Goal: Transaction & Acquisition: Purchase product/service

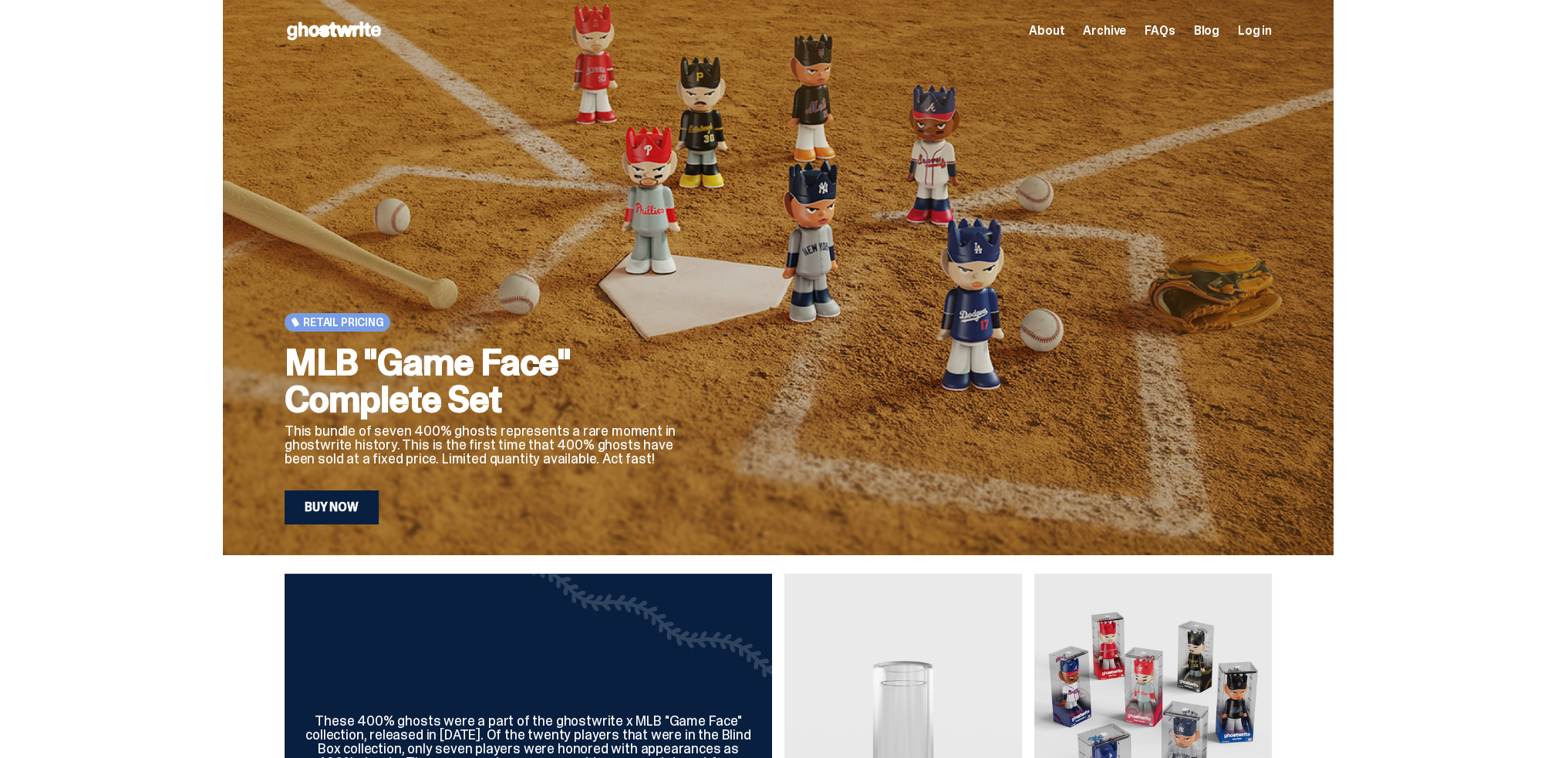
click at [309, 502] on link "Buy Now" at bounding box center [331, 508] width 94 height 34
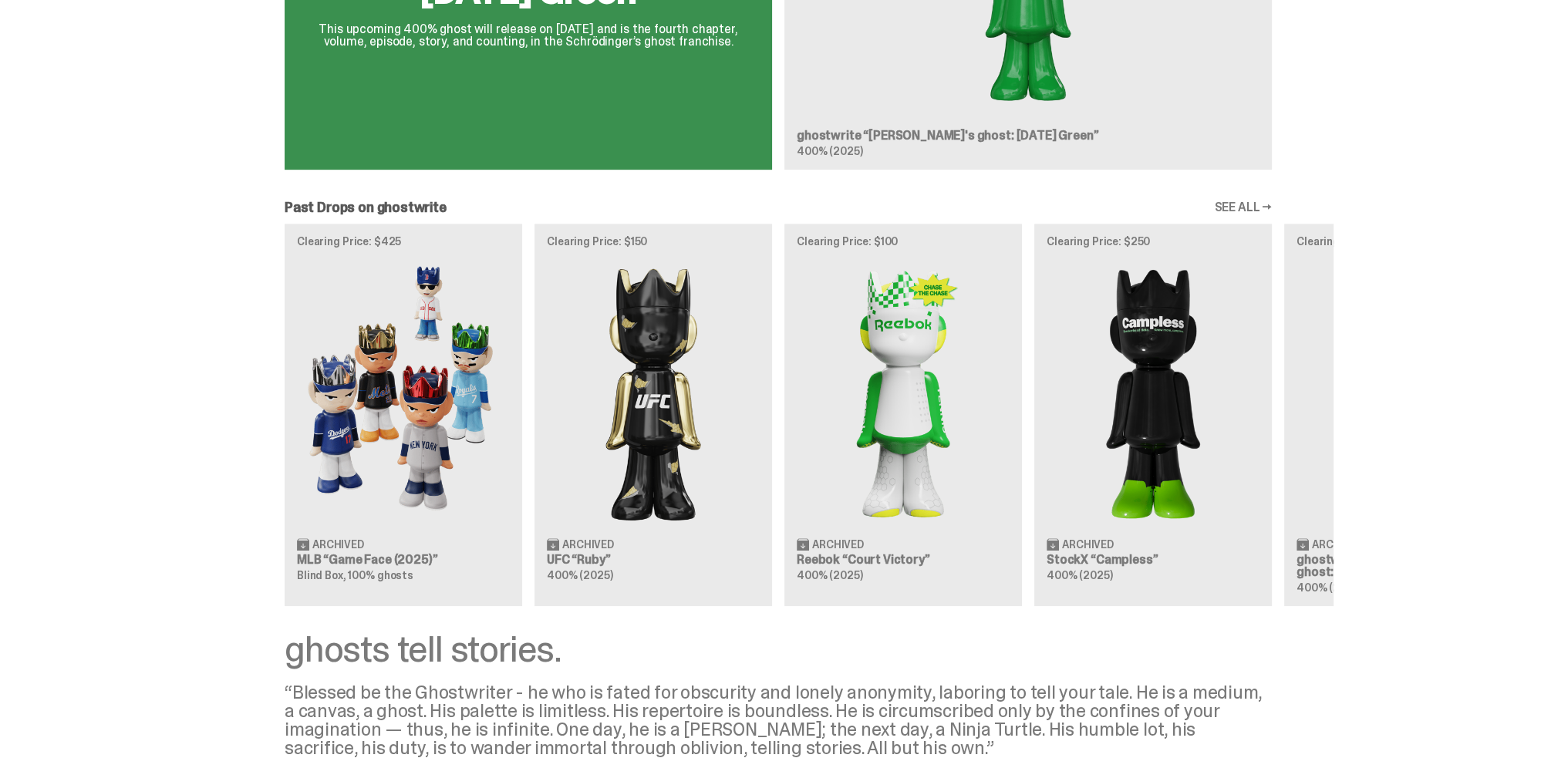
scroll to position [1157, 0]
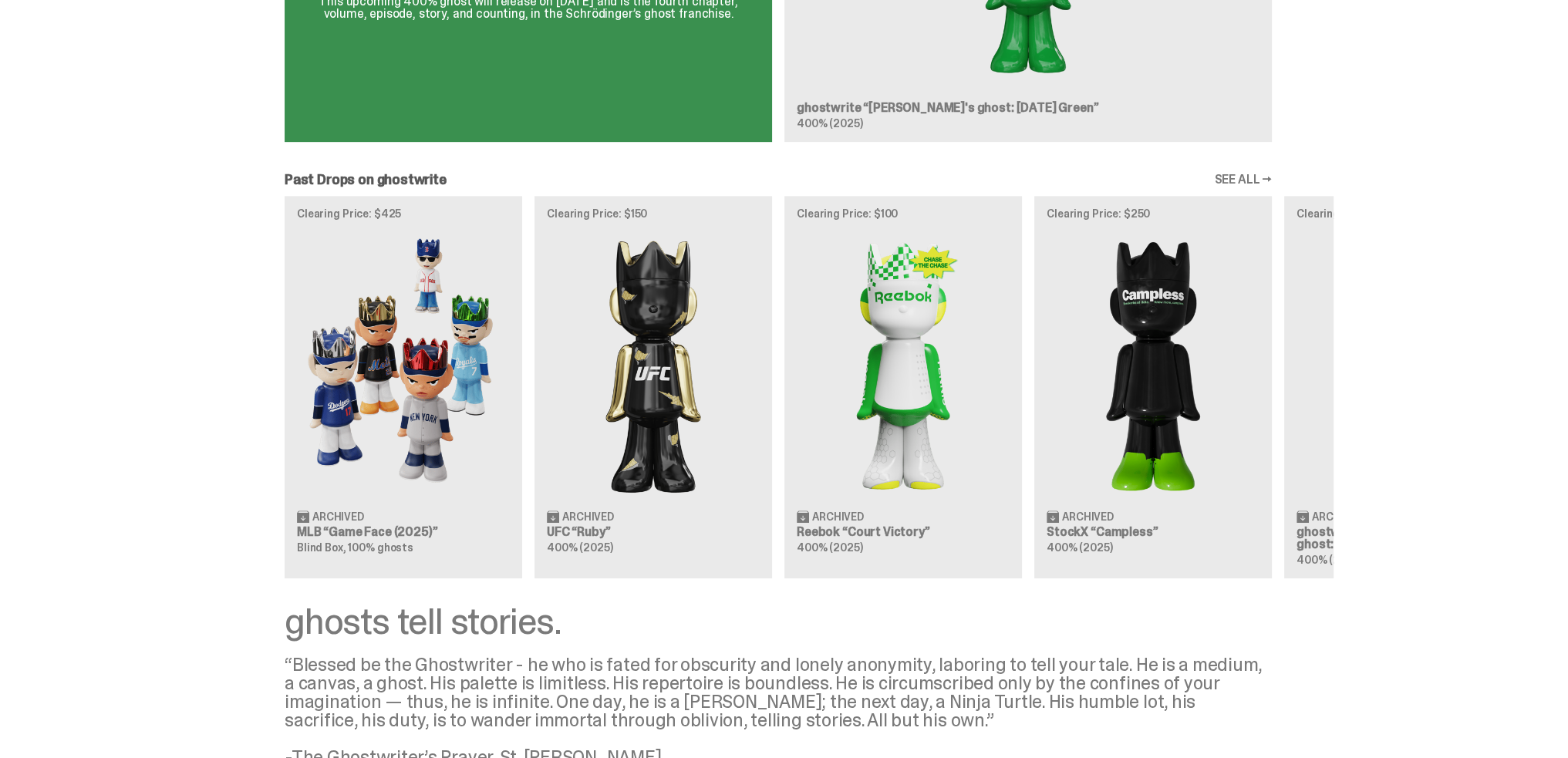
click at [1264, 185] on link "SEE ALL →" at bounding box center [1242, 179] width 58 height 12
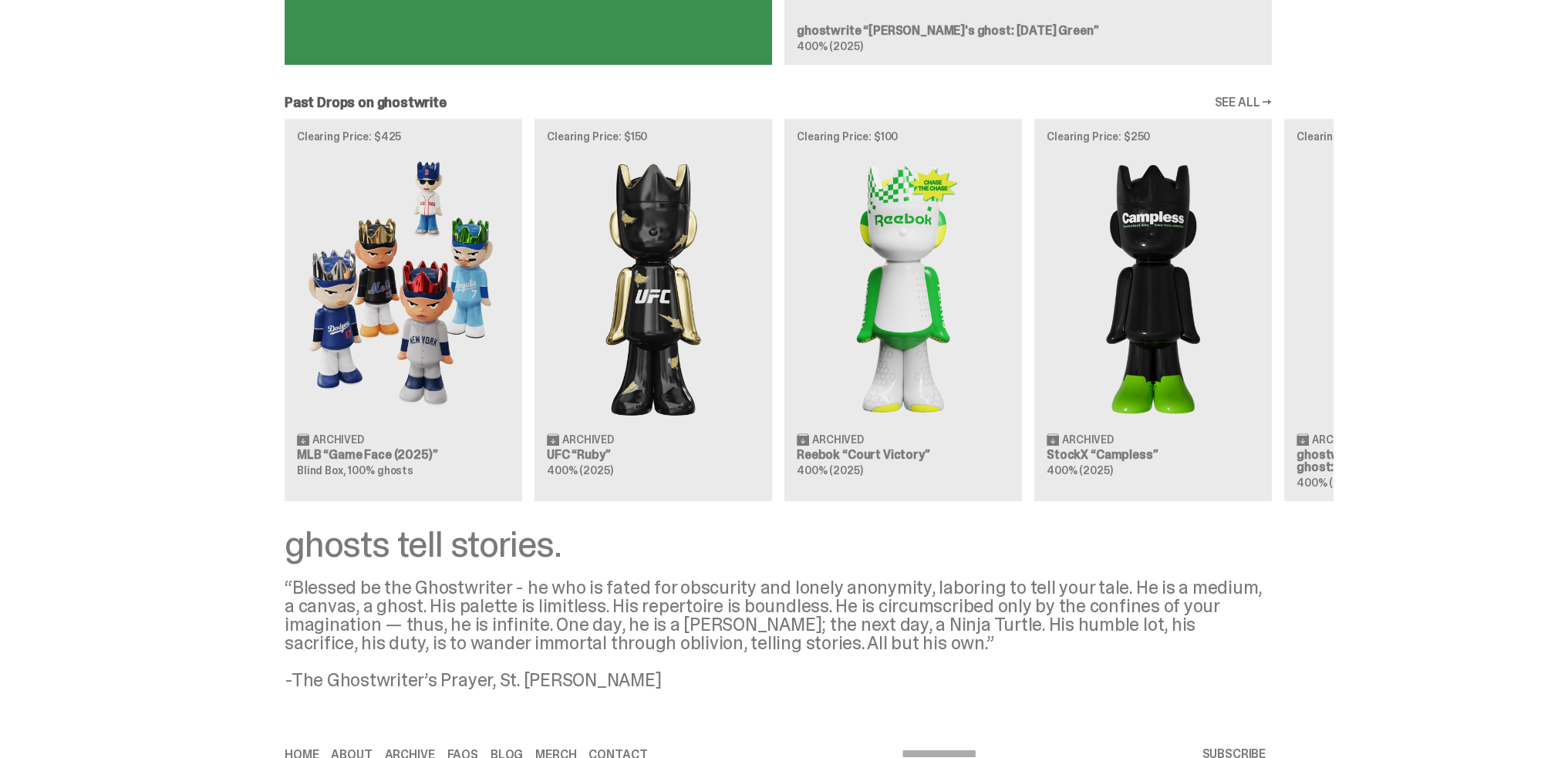
scroll to position [1298, 0]
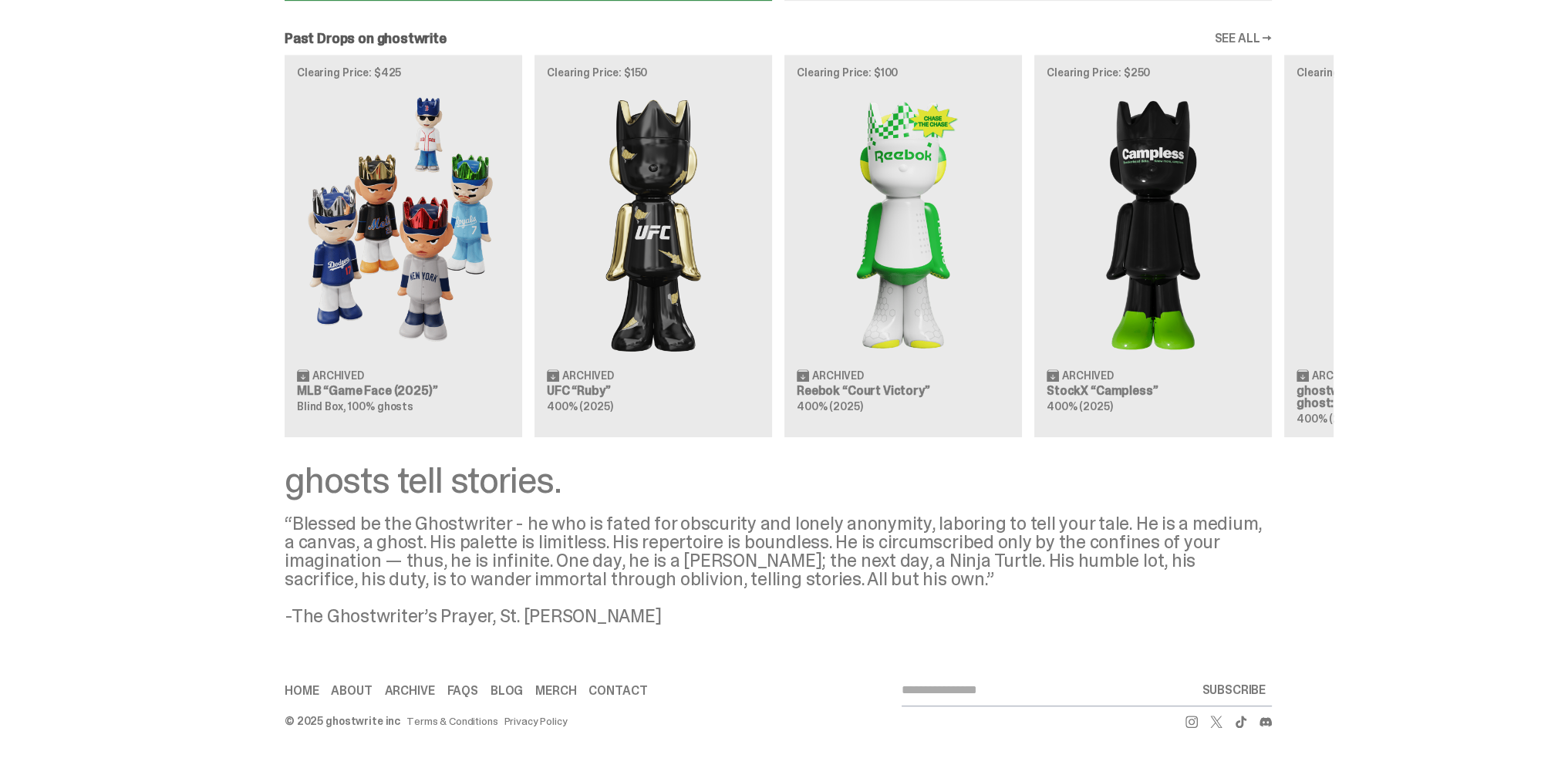
click at [546, 691] on link "Merch" at bounding box center [555, 691] width 41 height 12
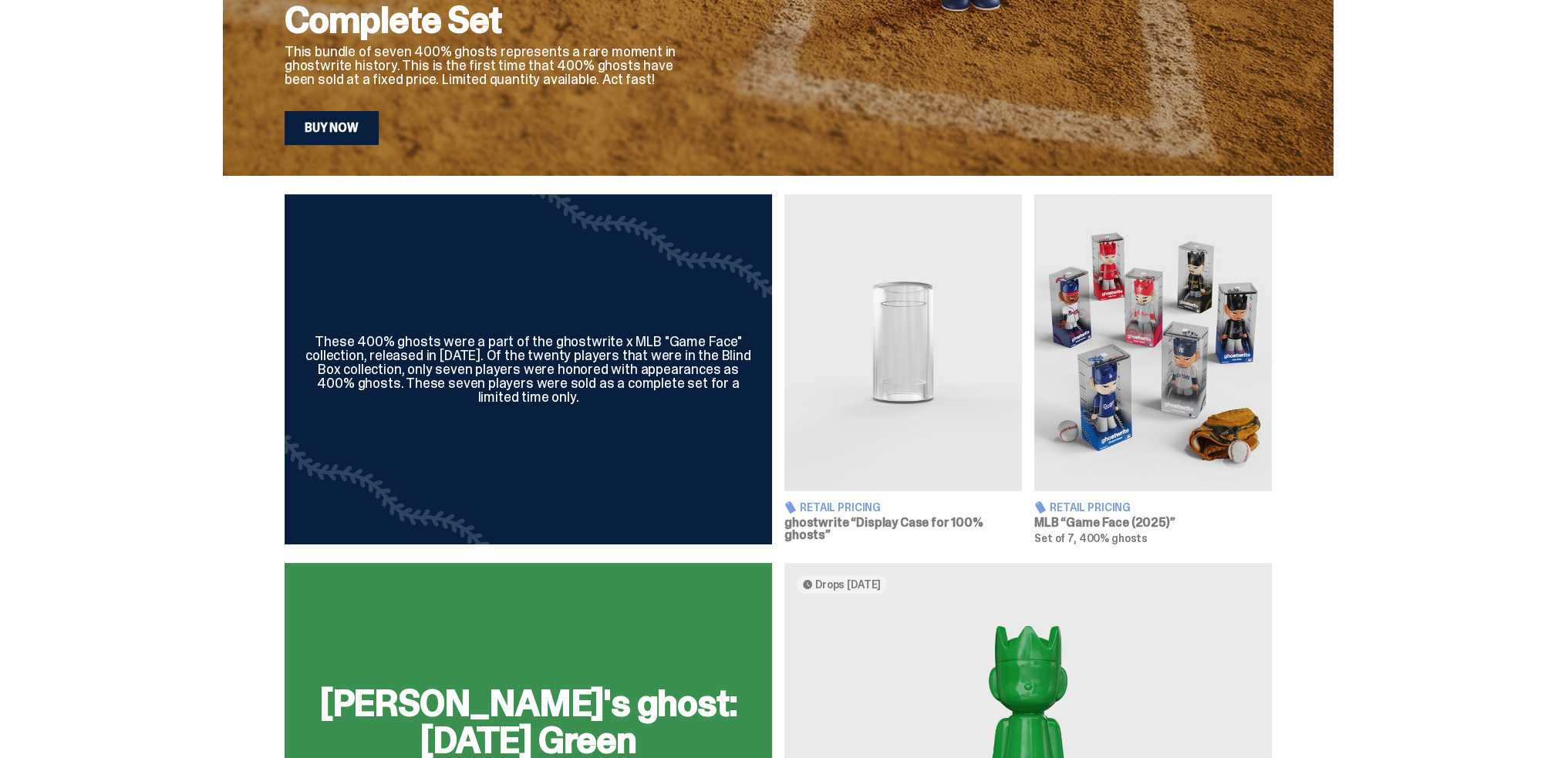
scroll to position [372, 0]
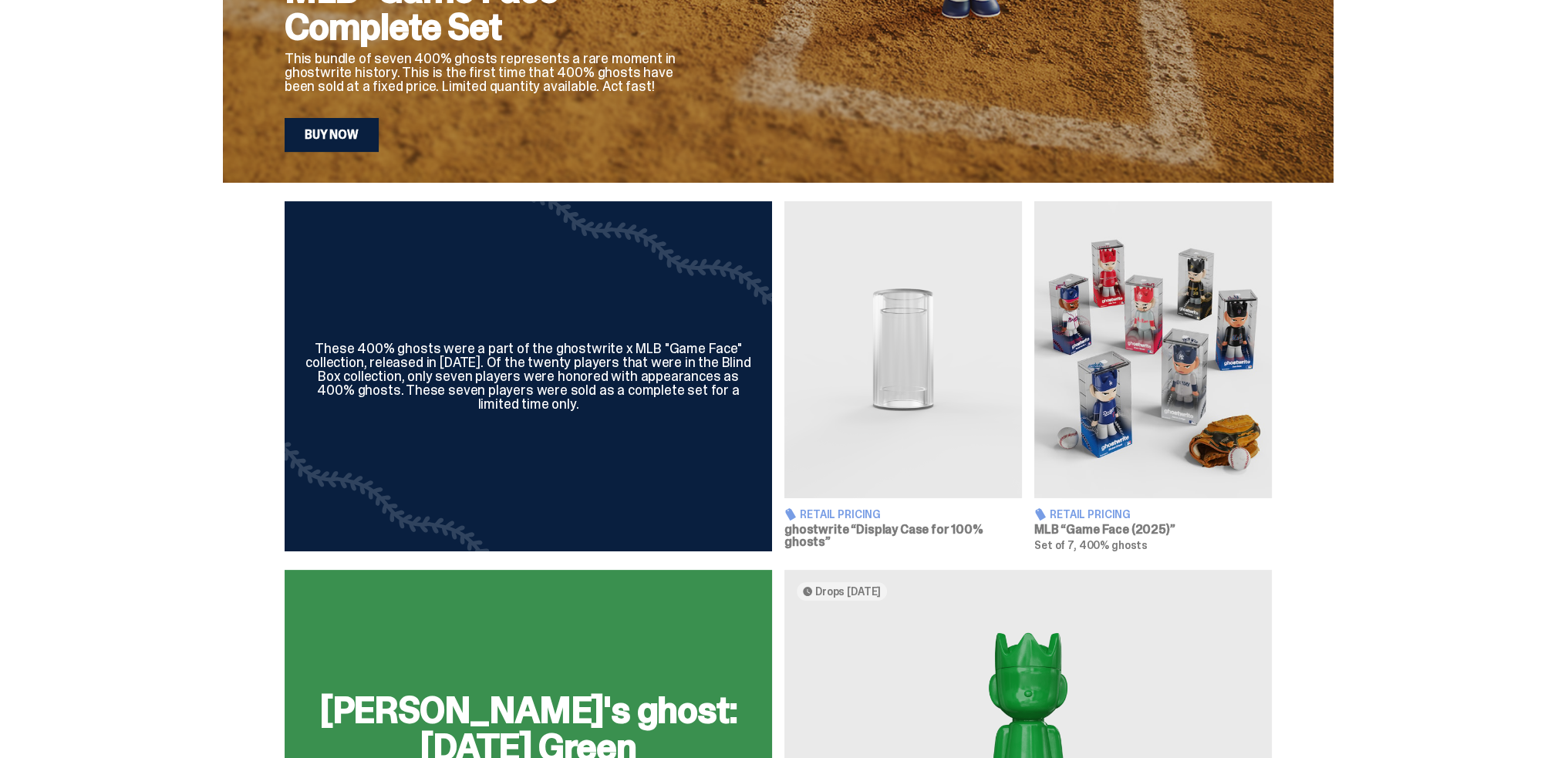
click at [1181, 366] on img at bounding box center [1153, 349] width 238 height 297
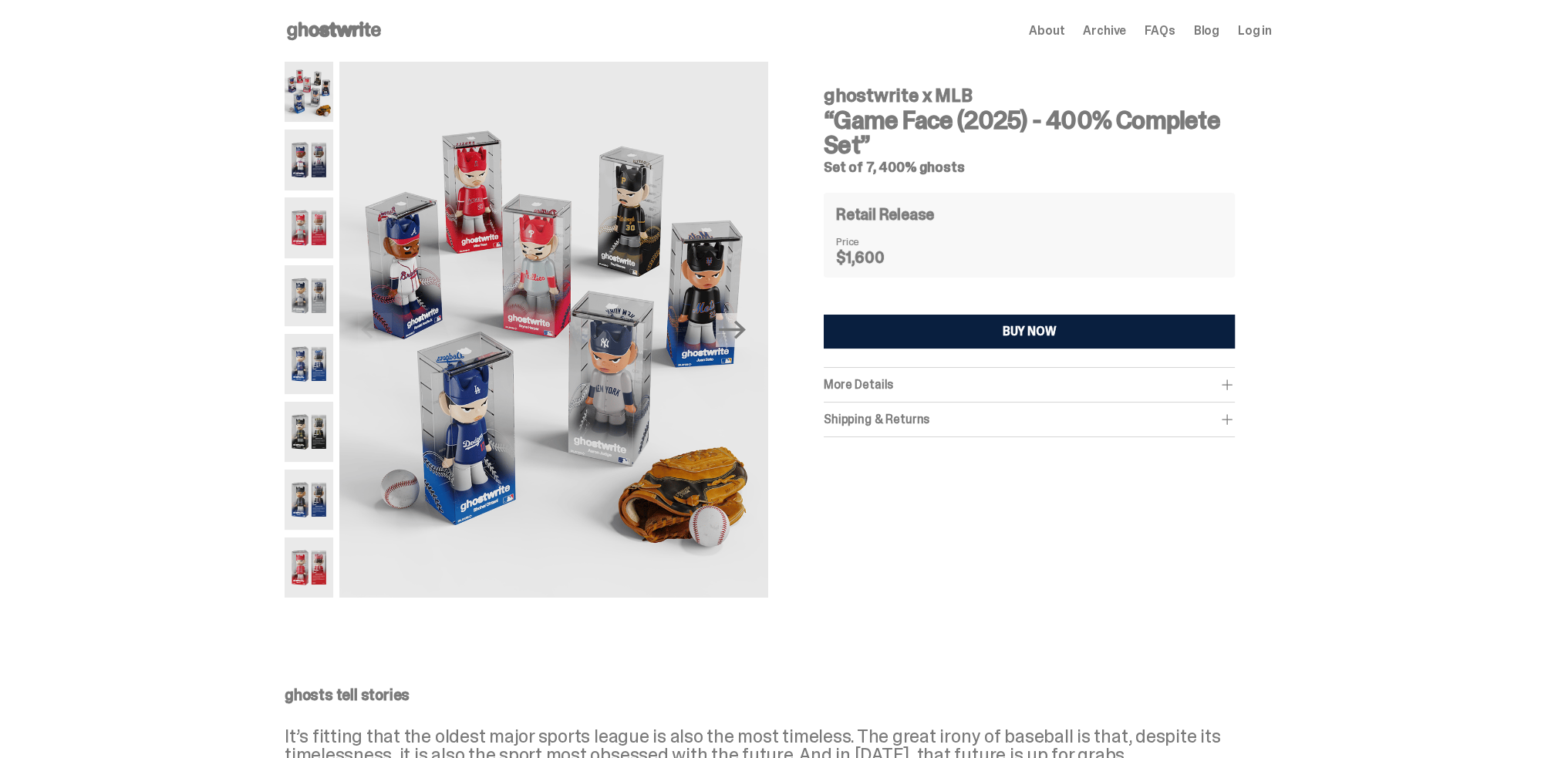
click at [315, 163] on img at bounding box center [308, 160] width 48 height 61
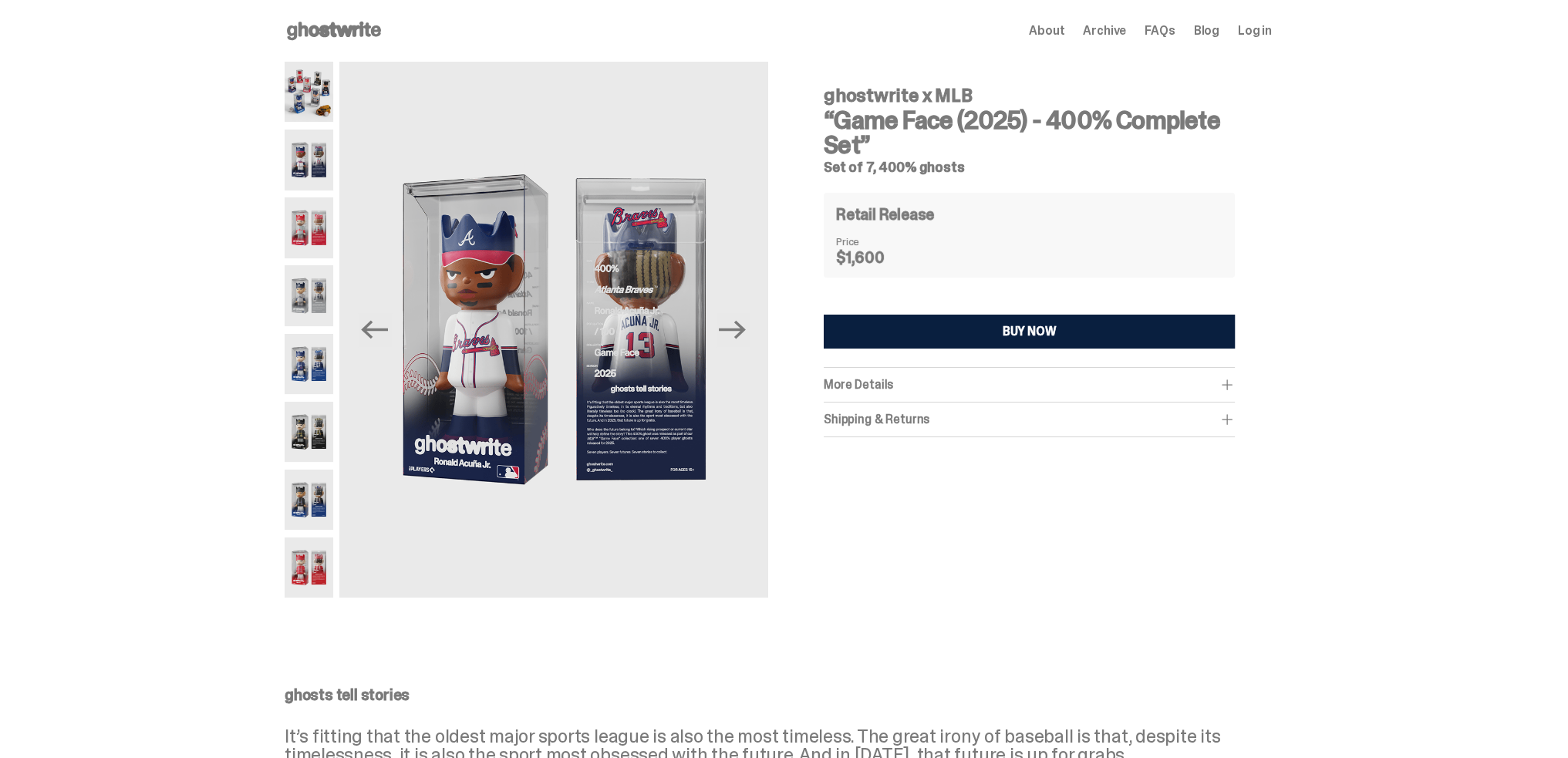
click at [315, 220] on img at bounding box center [308, 227] width 48 height 61
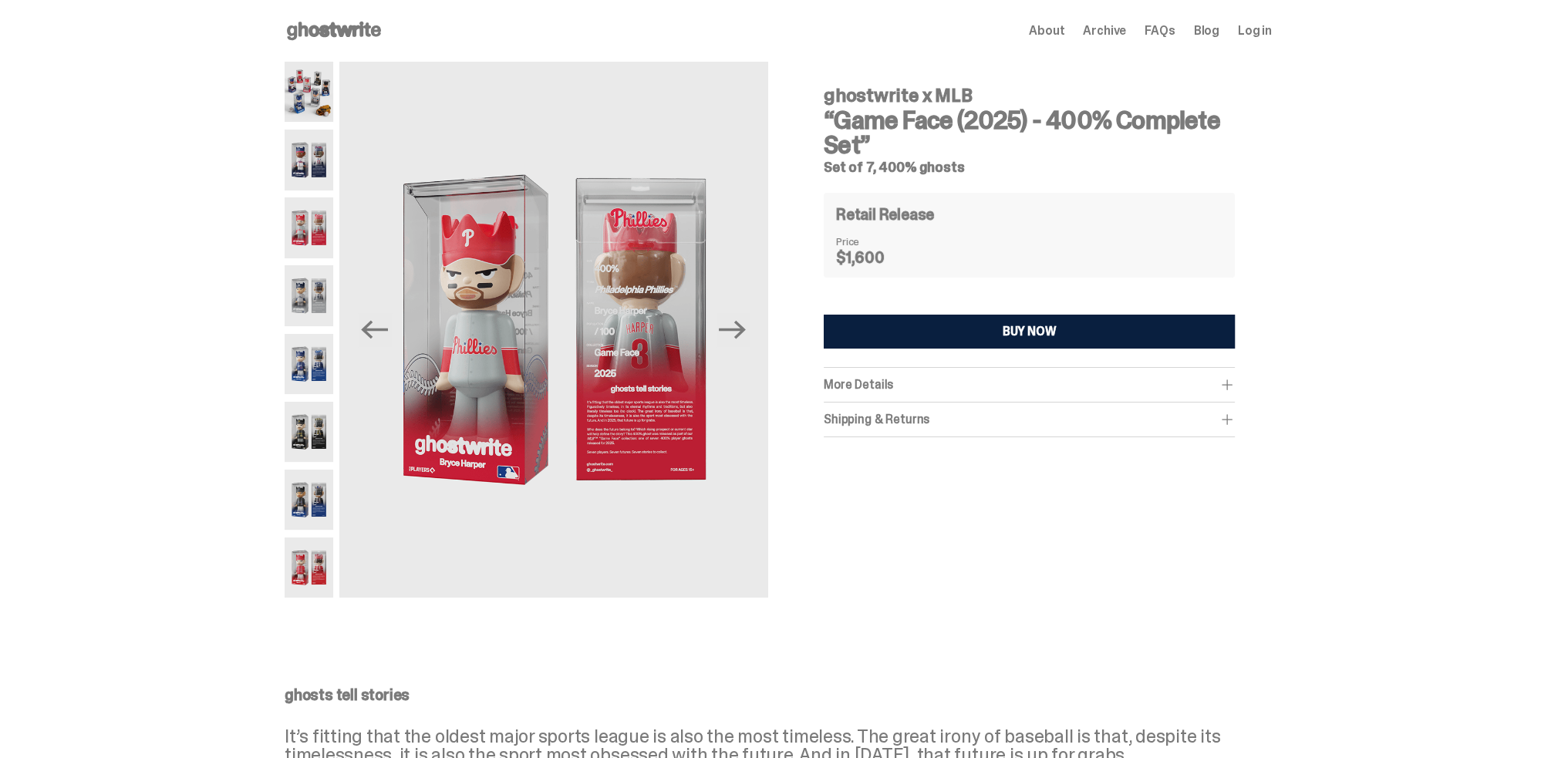
click at [320, 280] on img at bounding box center [308, 296] width 48 height 61
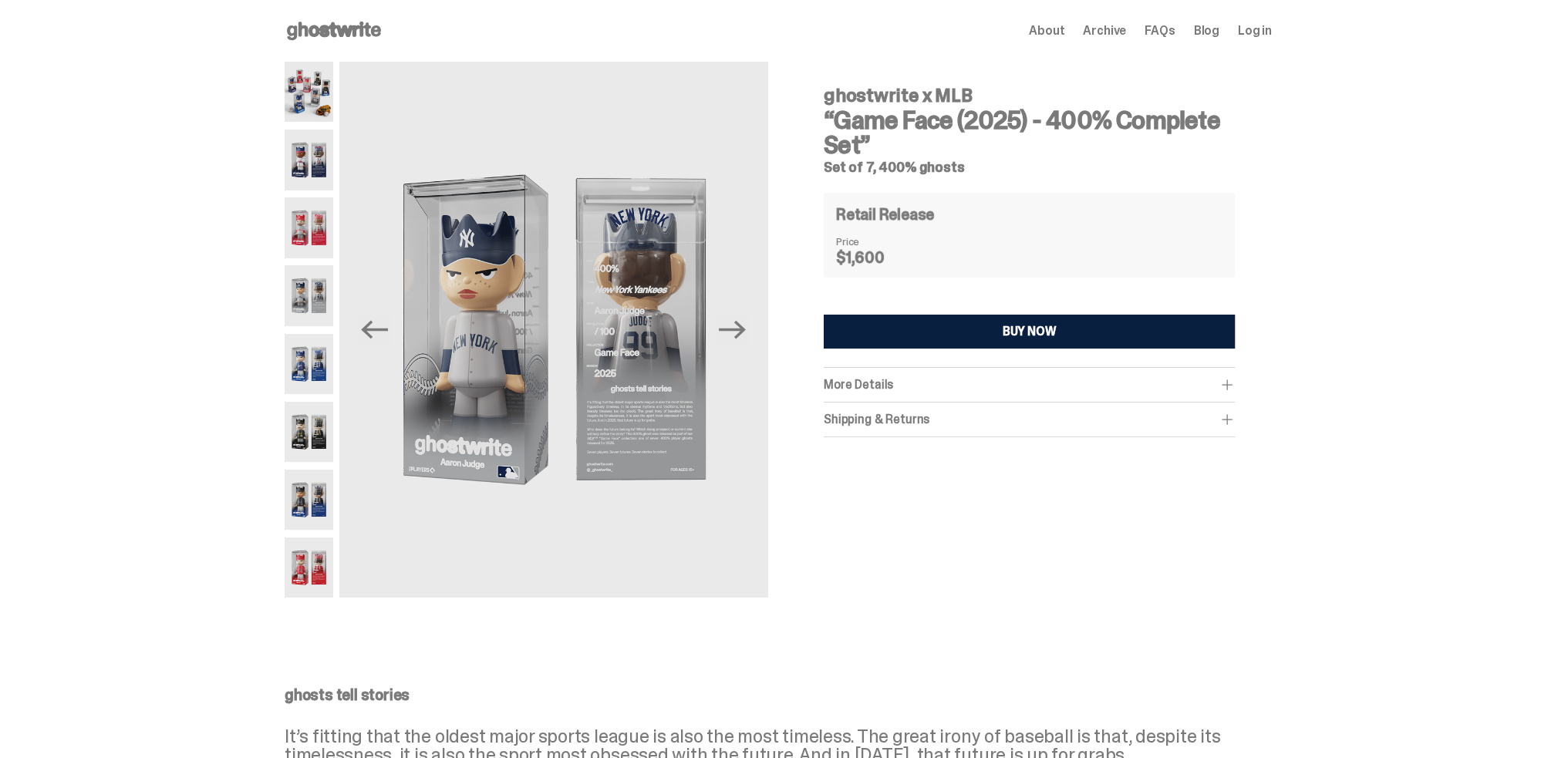
click at [310, 365] on img at bounding box center [308, 365] width 48 height 61
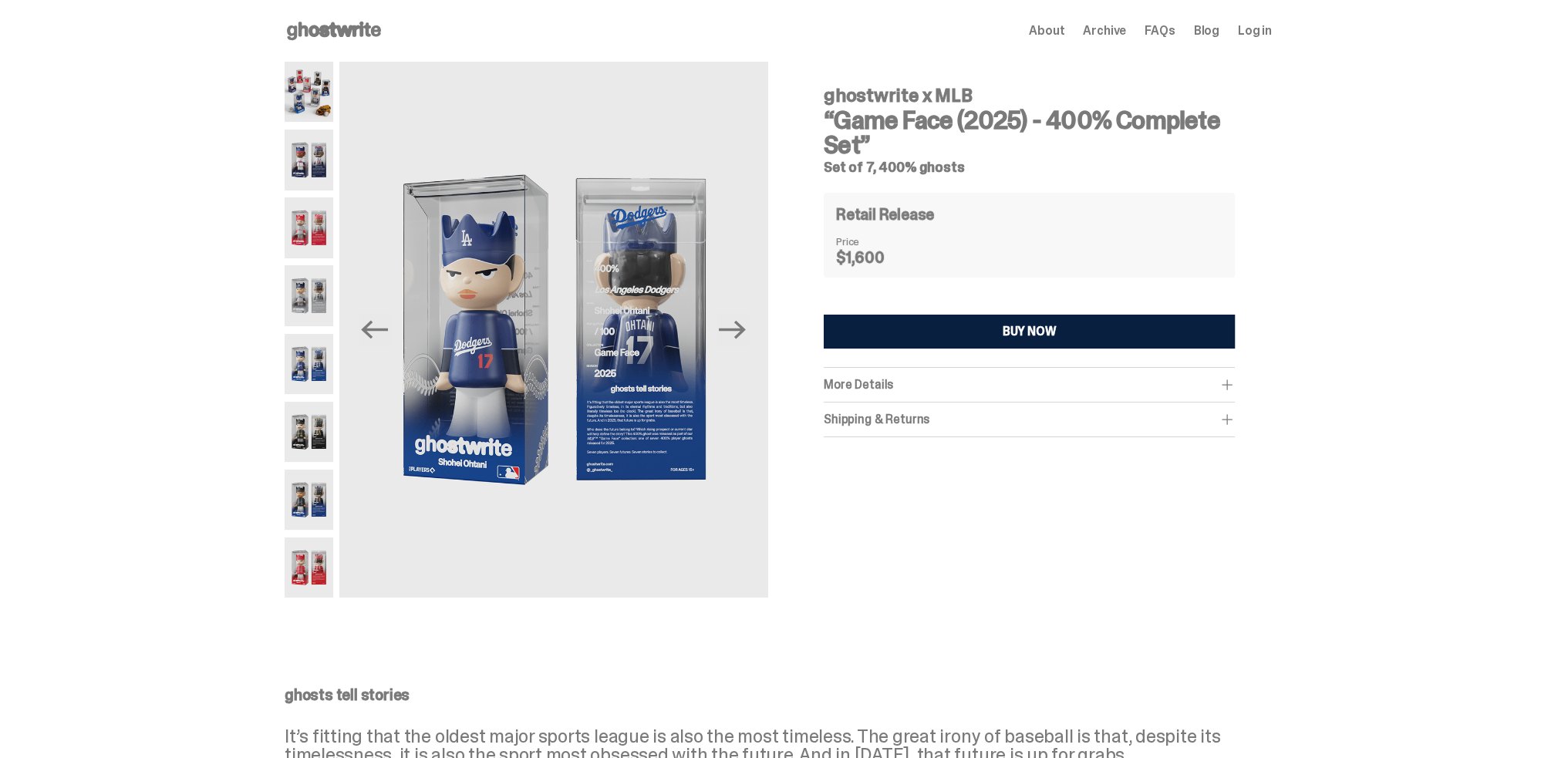
click at [308, 435] on img at bounding box center [308, 432] width 48 height 61
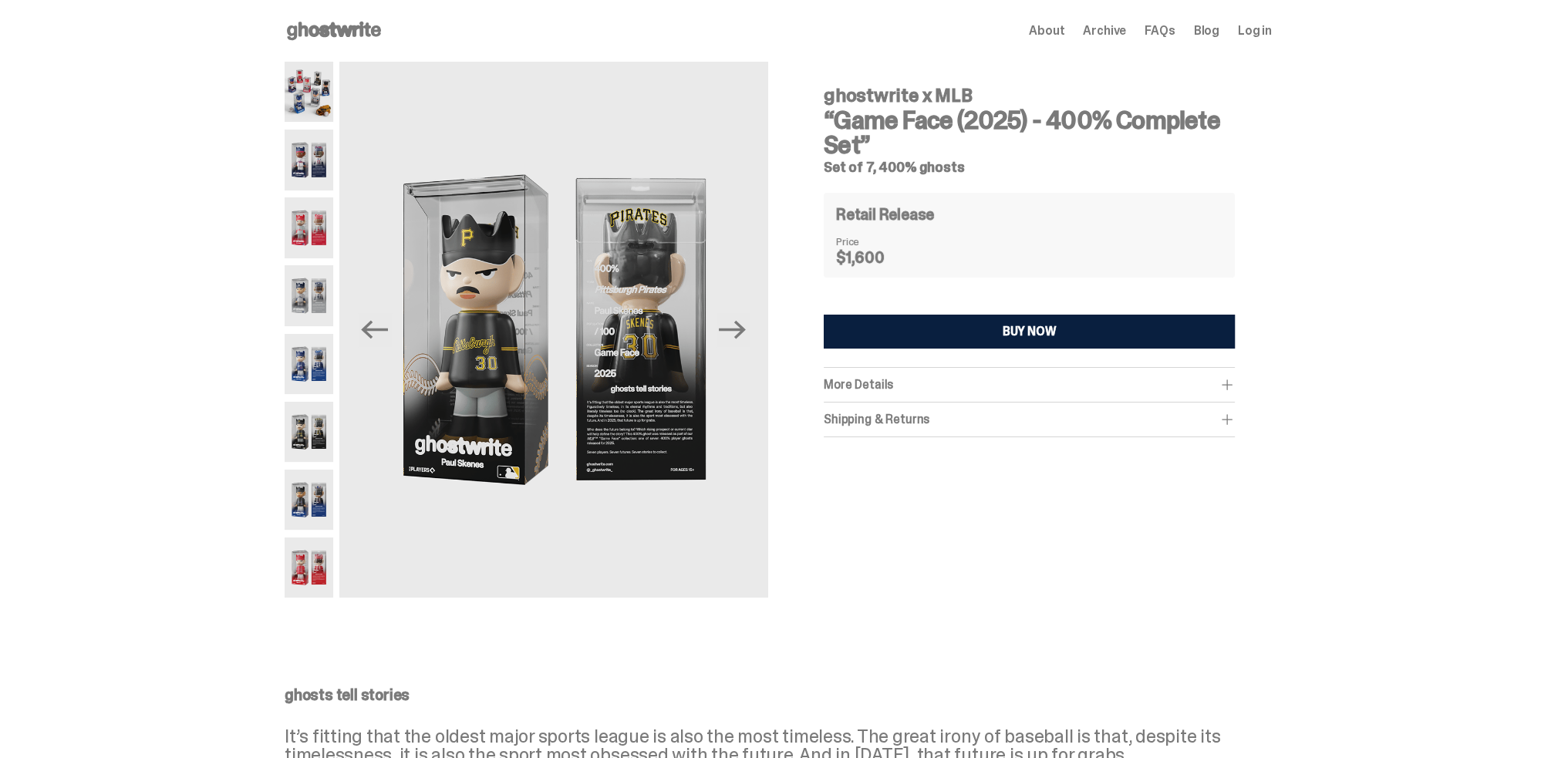
click at [312, 475] on img at bounding box center [308, 500] width 48 height 61
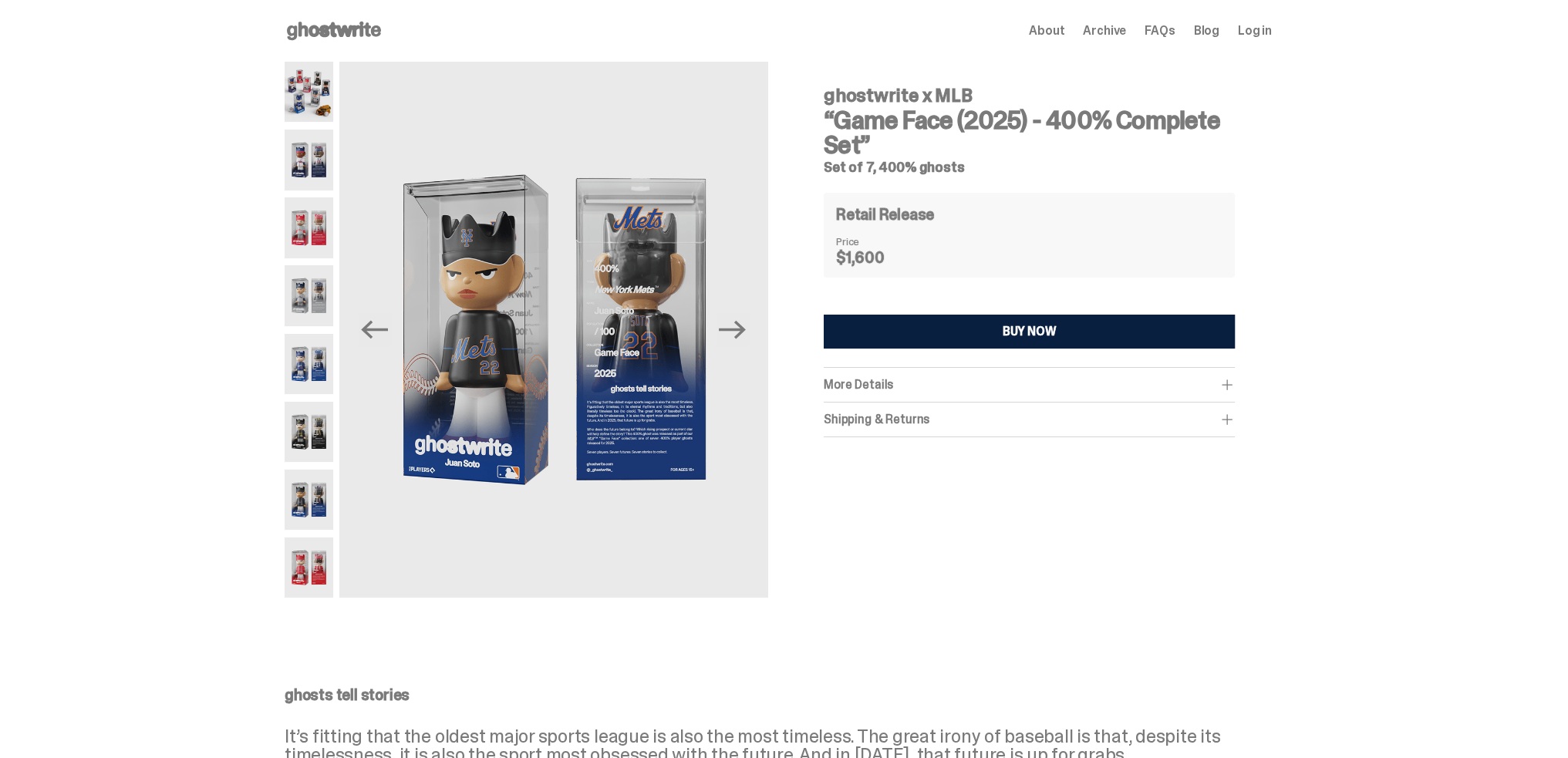
click at [309, 561] on img at bounding box center [308, 568] width 48 height 61
